Goal: Information Seeking & Learning: Learn about a topic

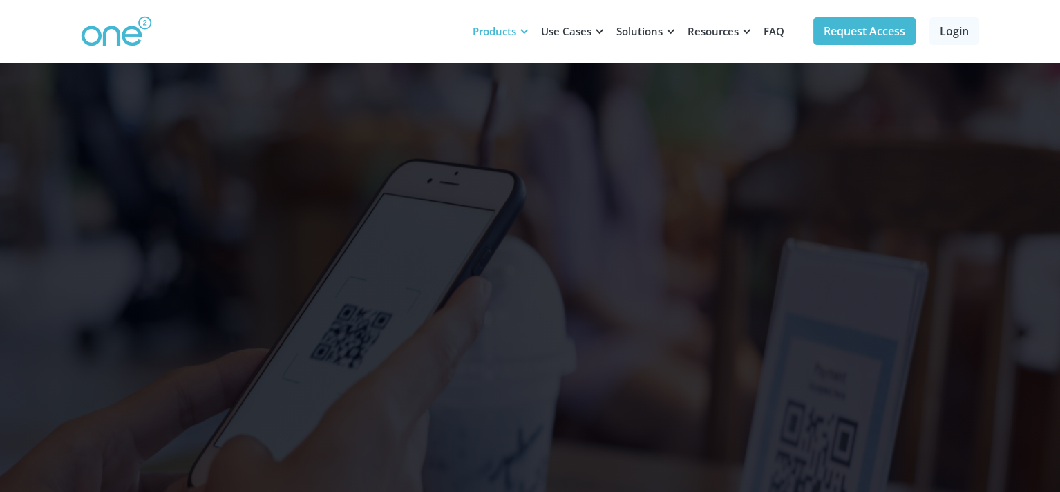
click at [510, 24] on div "Products" at bounding box center [495, 31] width 44 height 14
click at [518, 29] on div "Products" at bounding box center [498, 30] width 68 height 41
click at [526, 34] on div at bounding box center [524, 31] width 10 height 10
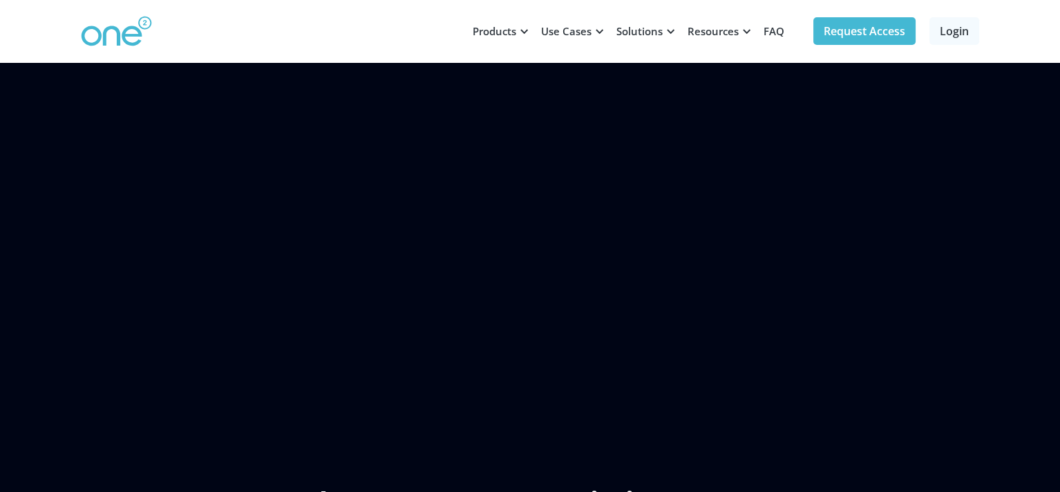
scroll to position [967, 0]
click at [858, 28] on link "Request Access" at bounding box center [864, 31] width 102 height 28
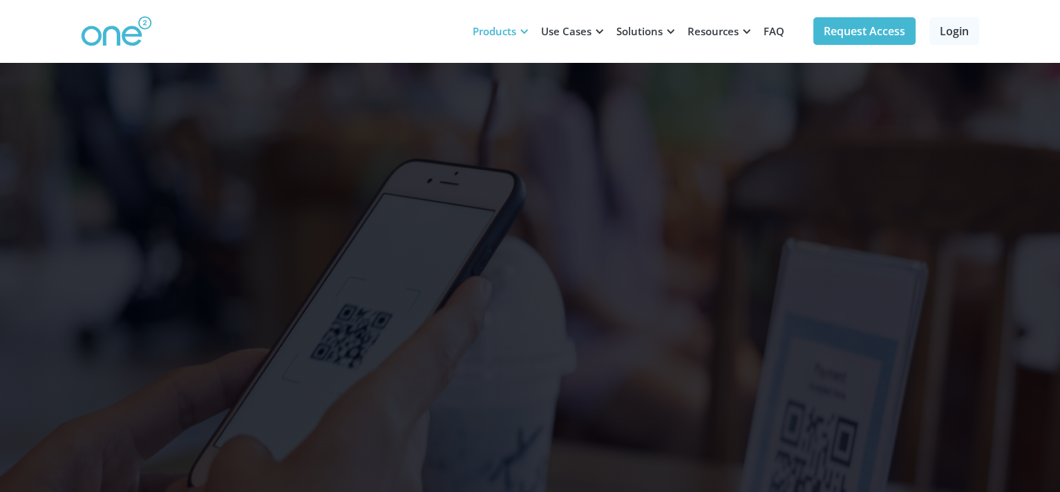
click at [521, 30] on div at bounding box center [524, 31] width 10 height 10
click at [788, 26] on link "FAQ" at bounding box center [773, 30] width 37 height 41
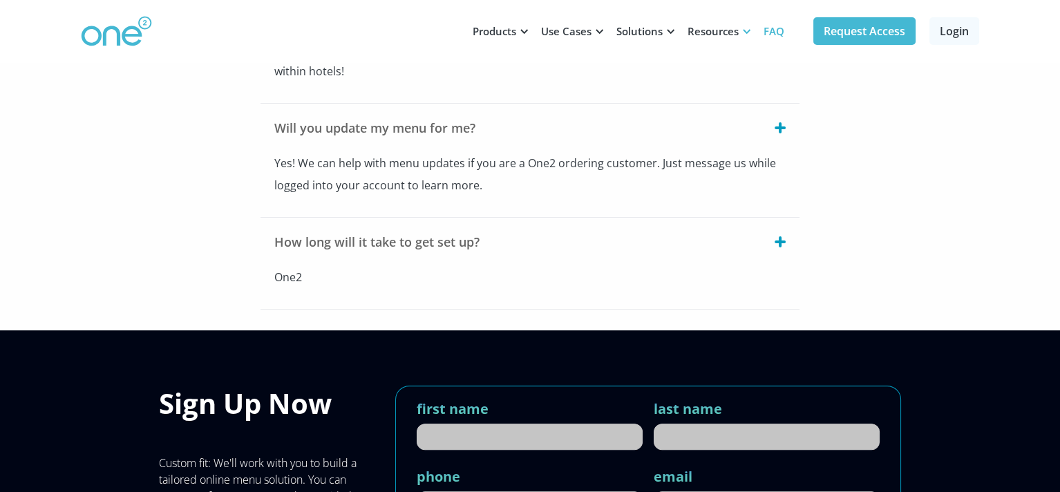
scroll to position [967, 0]
